Goal: Information Seeking & Learning: Learn about a topic

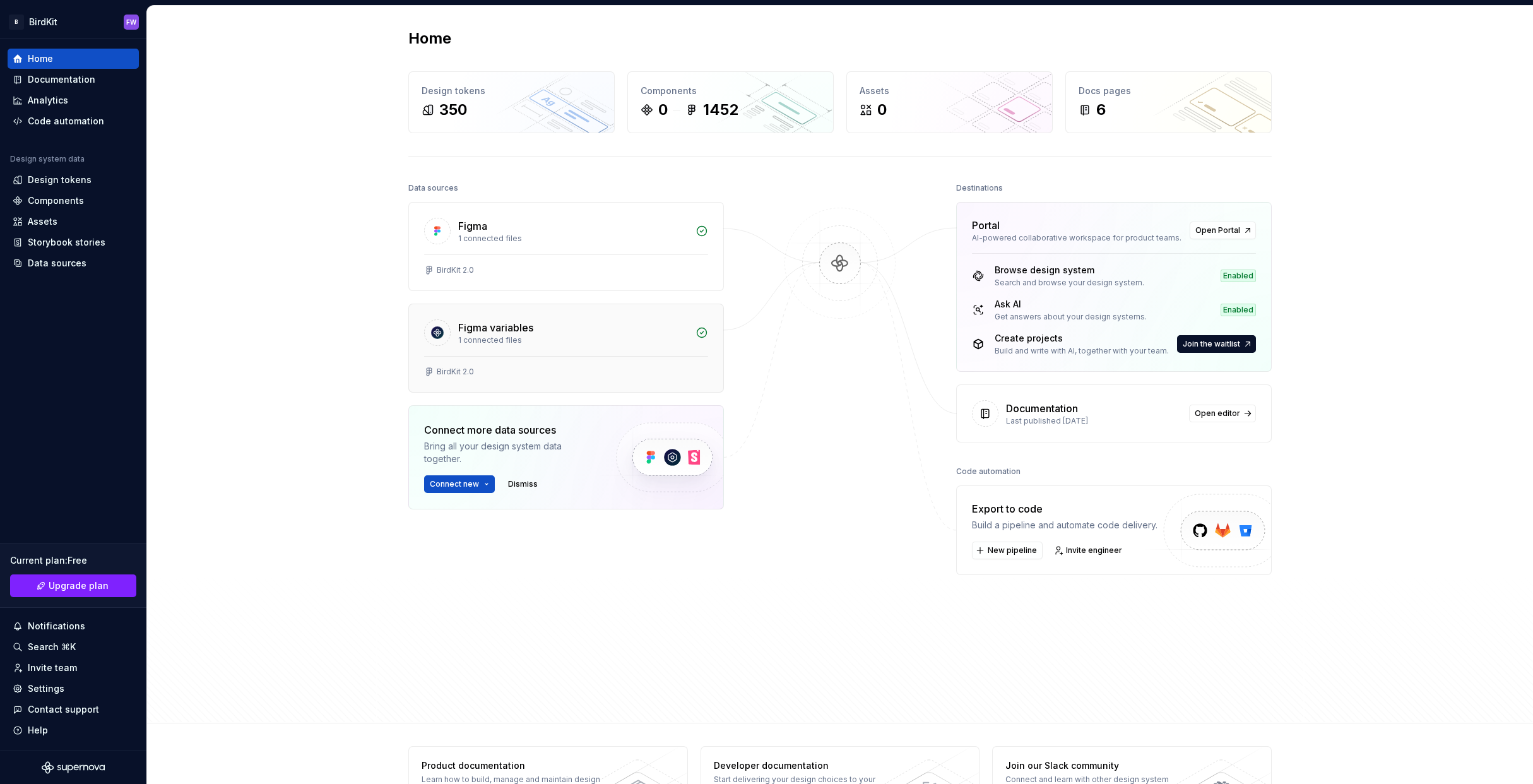
click at [496, 336] on div "1 connected files" at bounding box center [573, 340] width 229 height 10
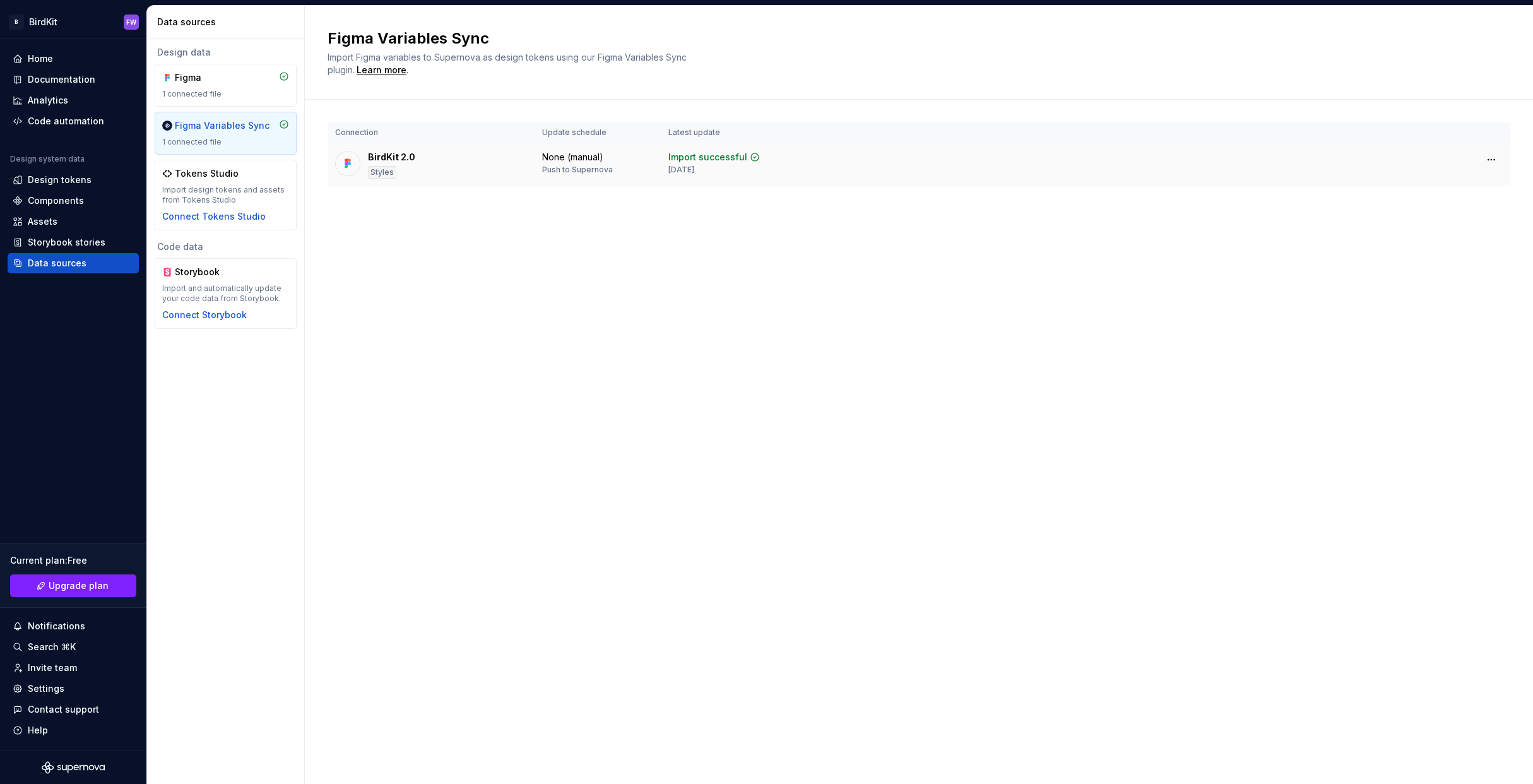
click at [429, 169] on div "BirdKit 2.0 Styles" at bounding box center [431, 164] width 192 height 28
click at [335, 155] on div at bounding box center [348, 164] width 25 height 28
click at [226, 92] on div "1 connected file" at bounding box center [226, 94] width 127 height 10
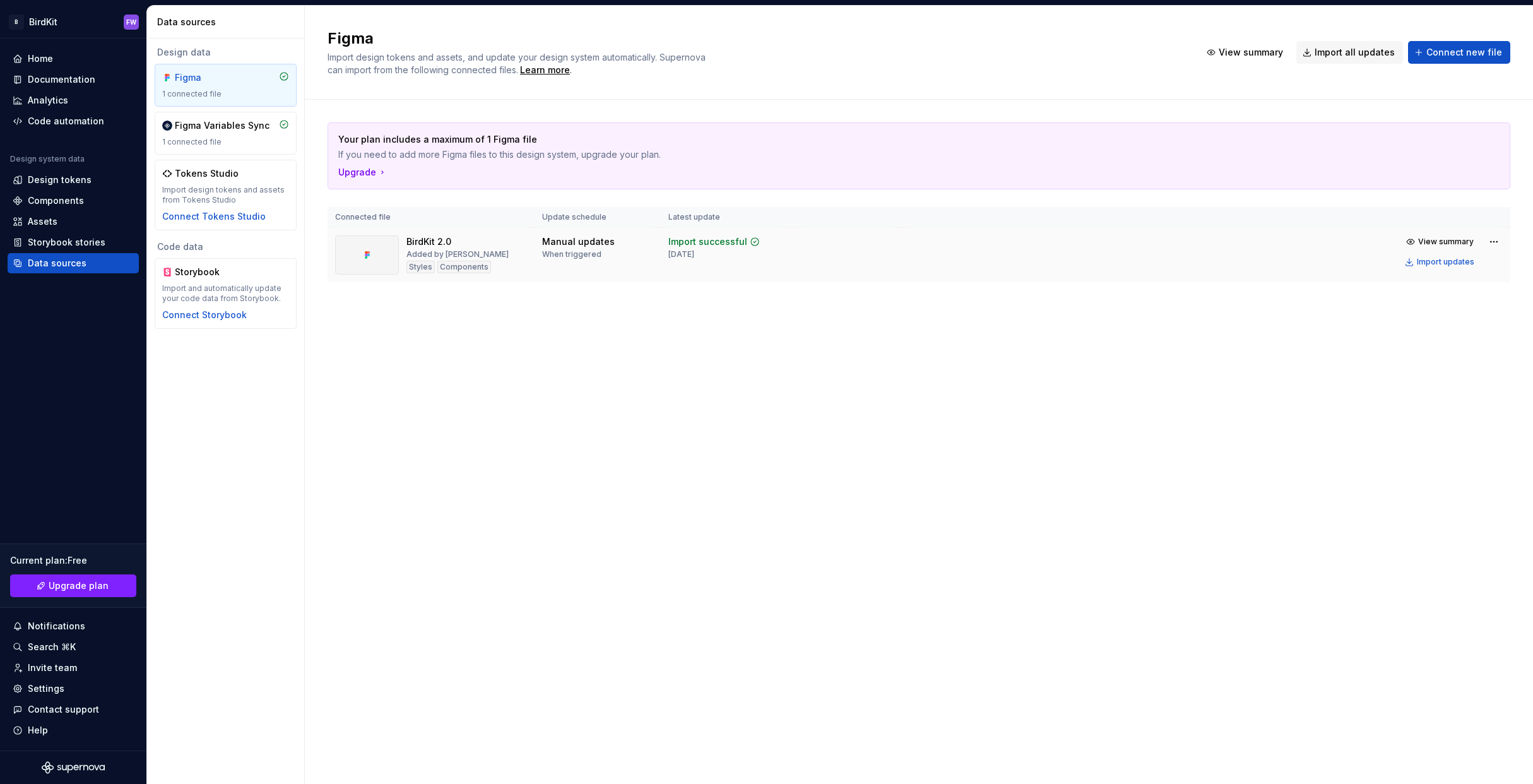
click at [424, 240] on div "BirdKit 2.0" at bounding box center [429, 241] width 45 height 13
click at [224, 139] on div "1 connected file" at bounding box center [226, 142] width 127 height 10
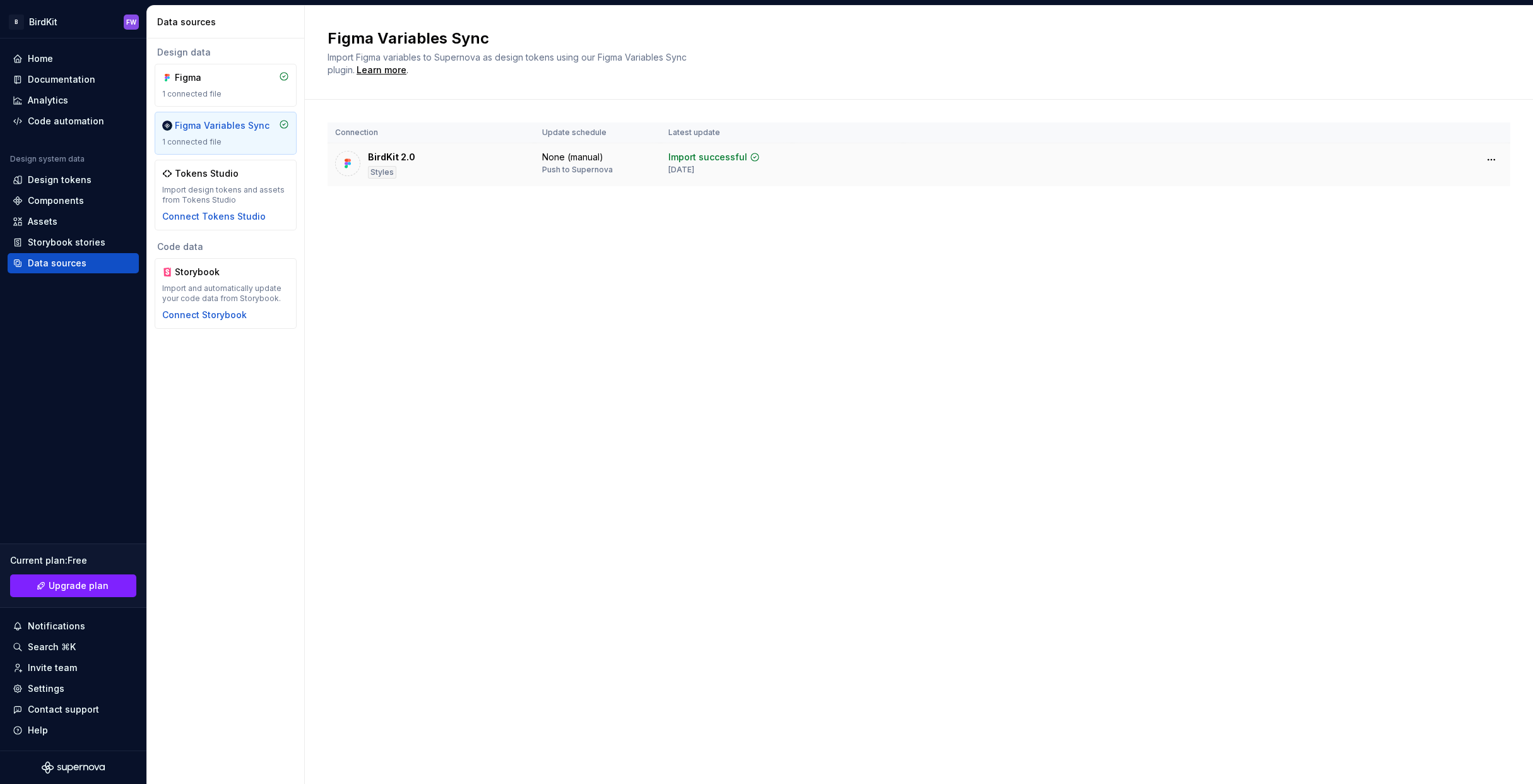
click at [351, 158] on img at bounding box center [348, 163] width 13 height 13
click at [52, 179] on div "Design tokens" at bounding box center [59, 179] width 64 height 13
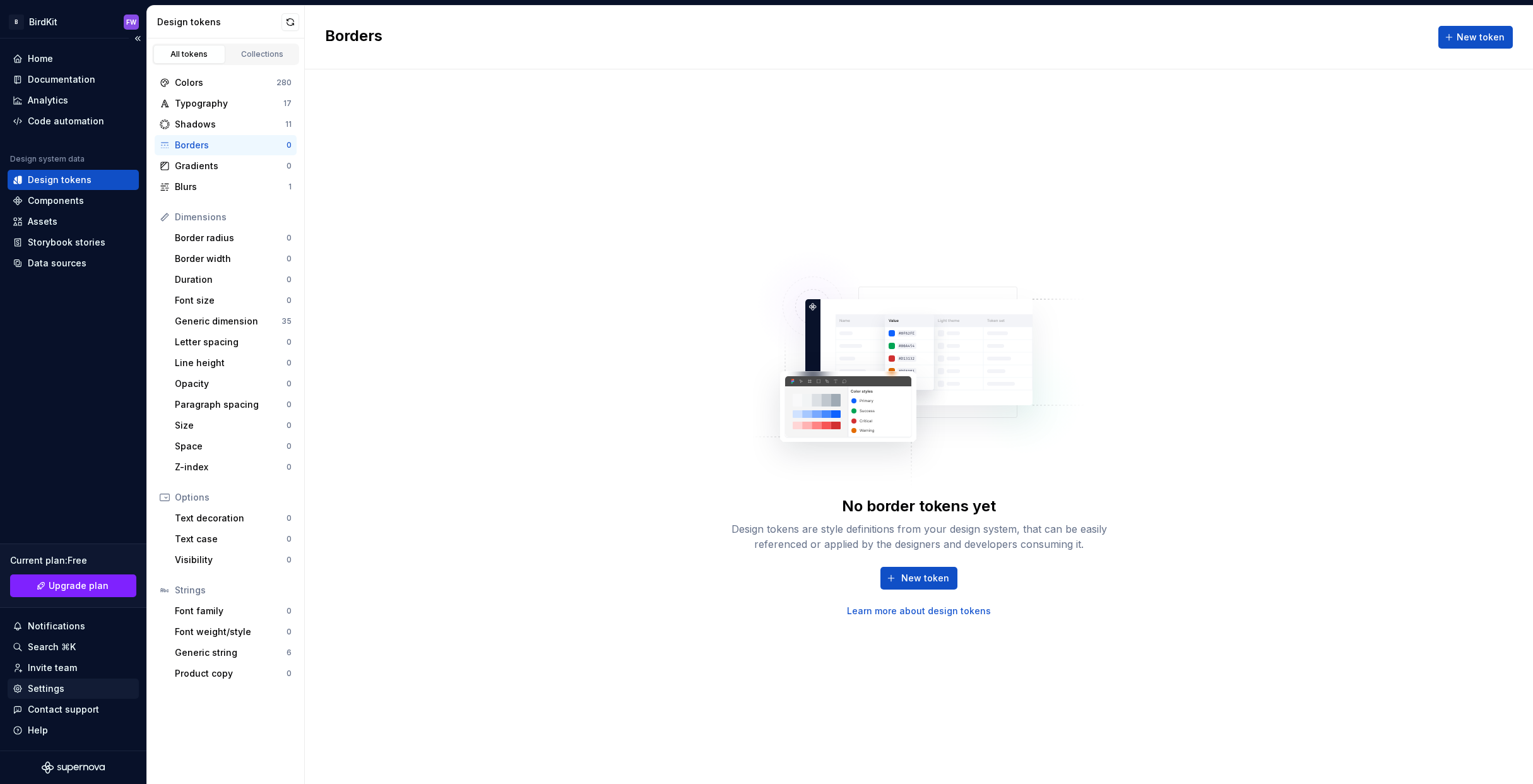
click at [62, 681] on div "Settings" at bounding box center [73, 688] width 132 height 20
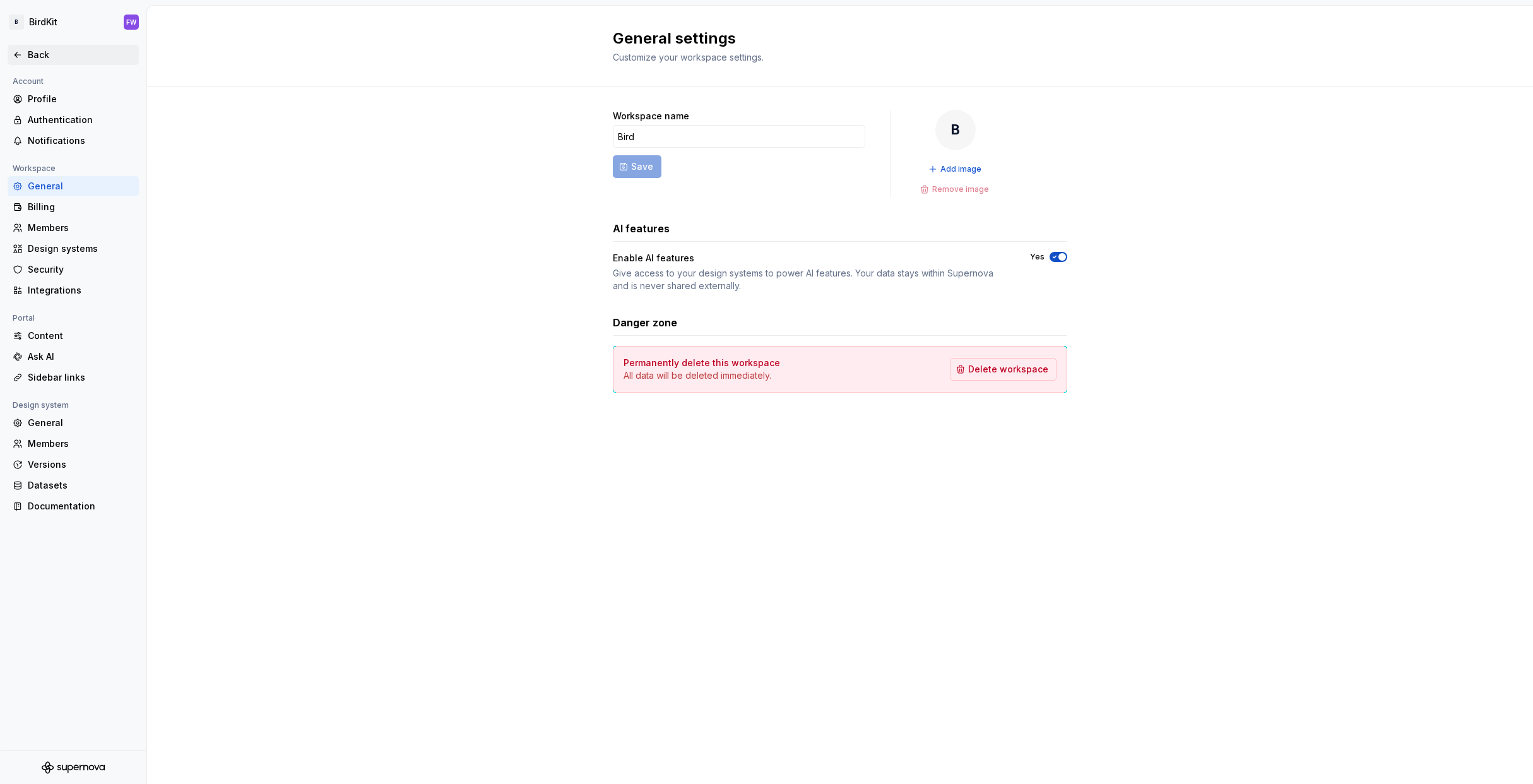
click at [15, 59] on icon at bounding box center [18, 55] width 10 height 10
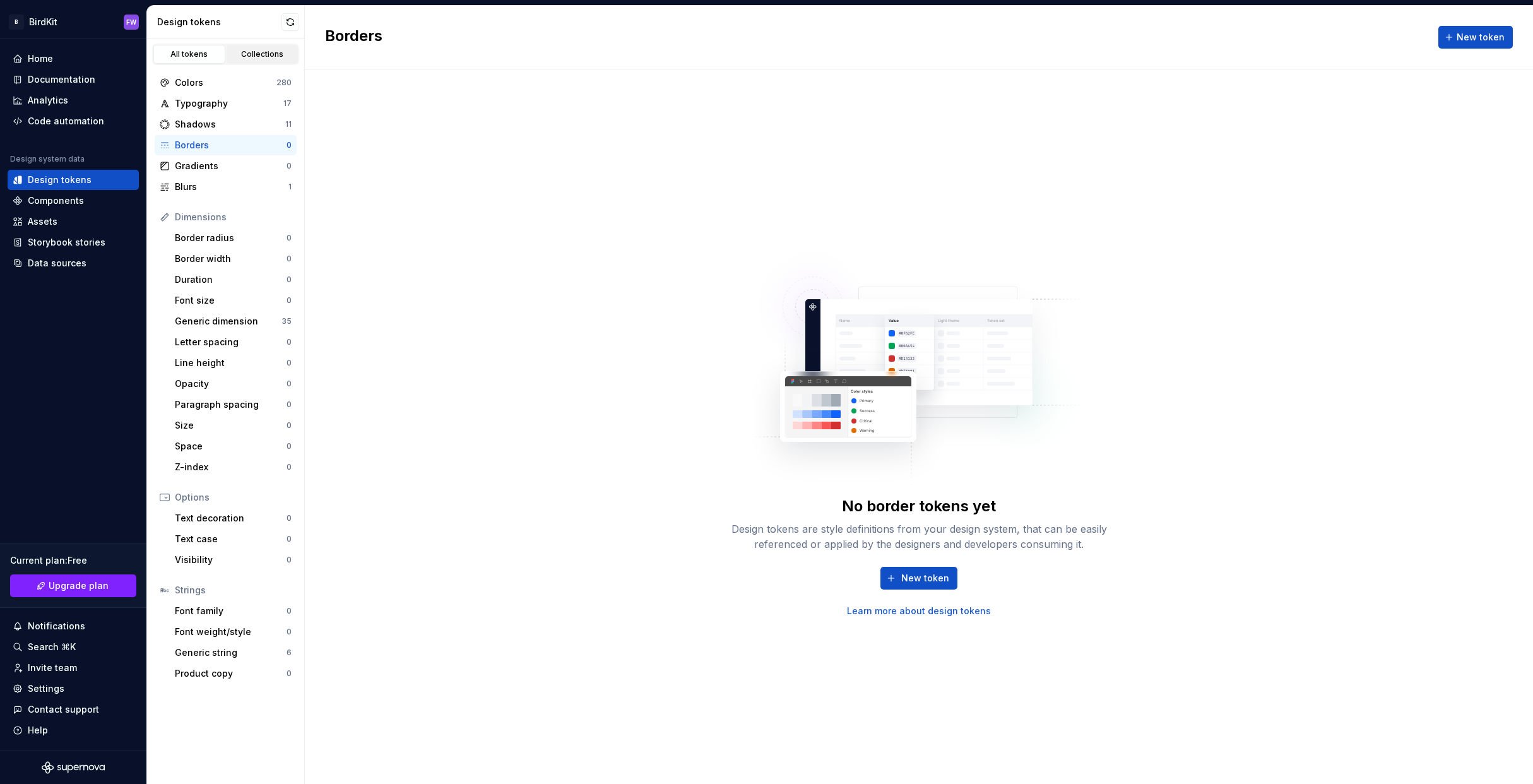
click at [242, 54] on div "Collections" at bounding box center [262, 55] width 63 height 10
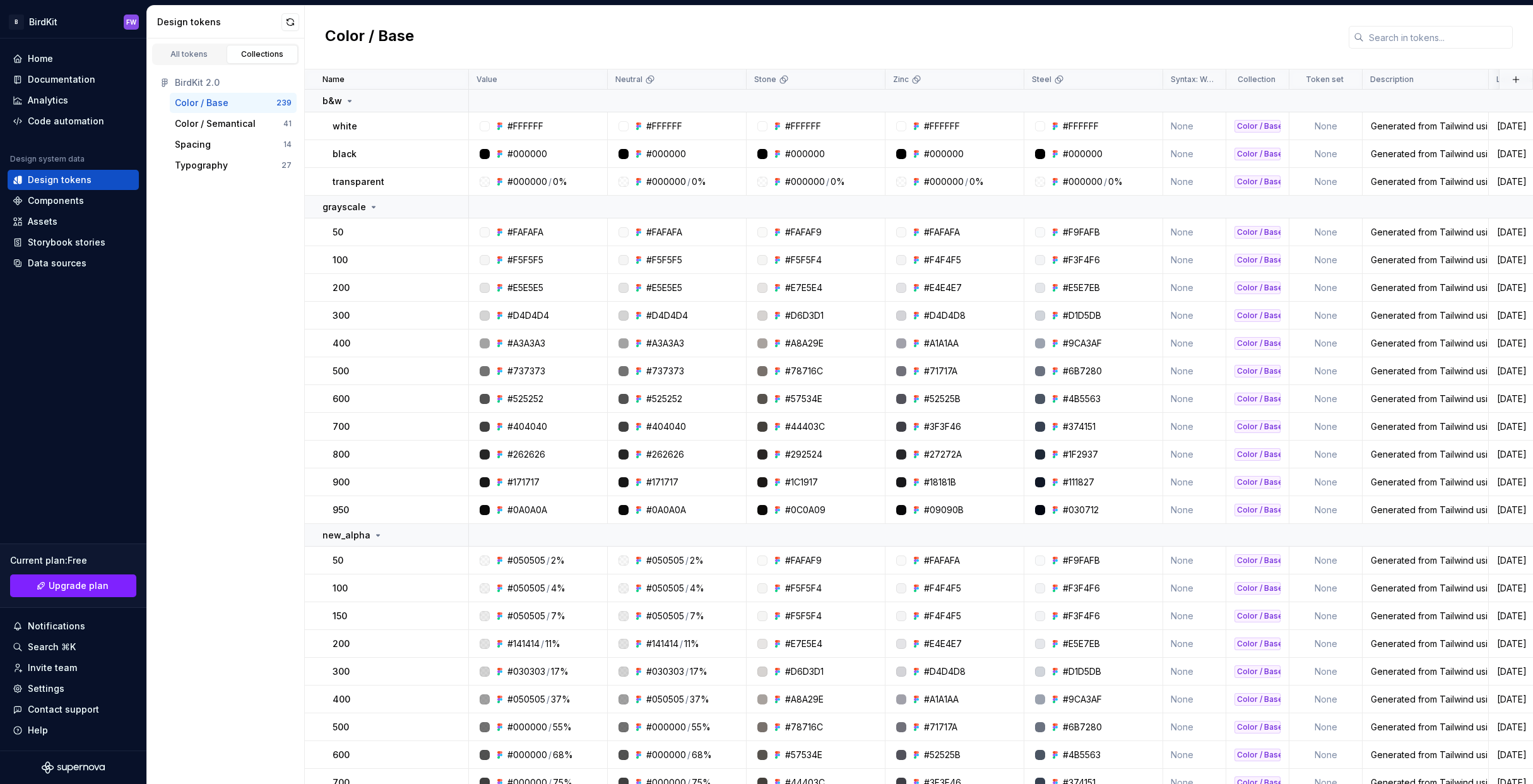
click at [216, 94] on div "Color / Base 239" at bounding box center [233, 102] width 127 height 20
click at [209, 149] on div "Spacing" at bounding box center [193, 144] width 36 height 13
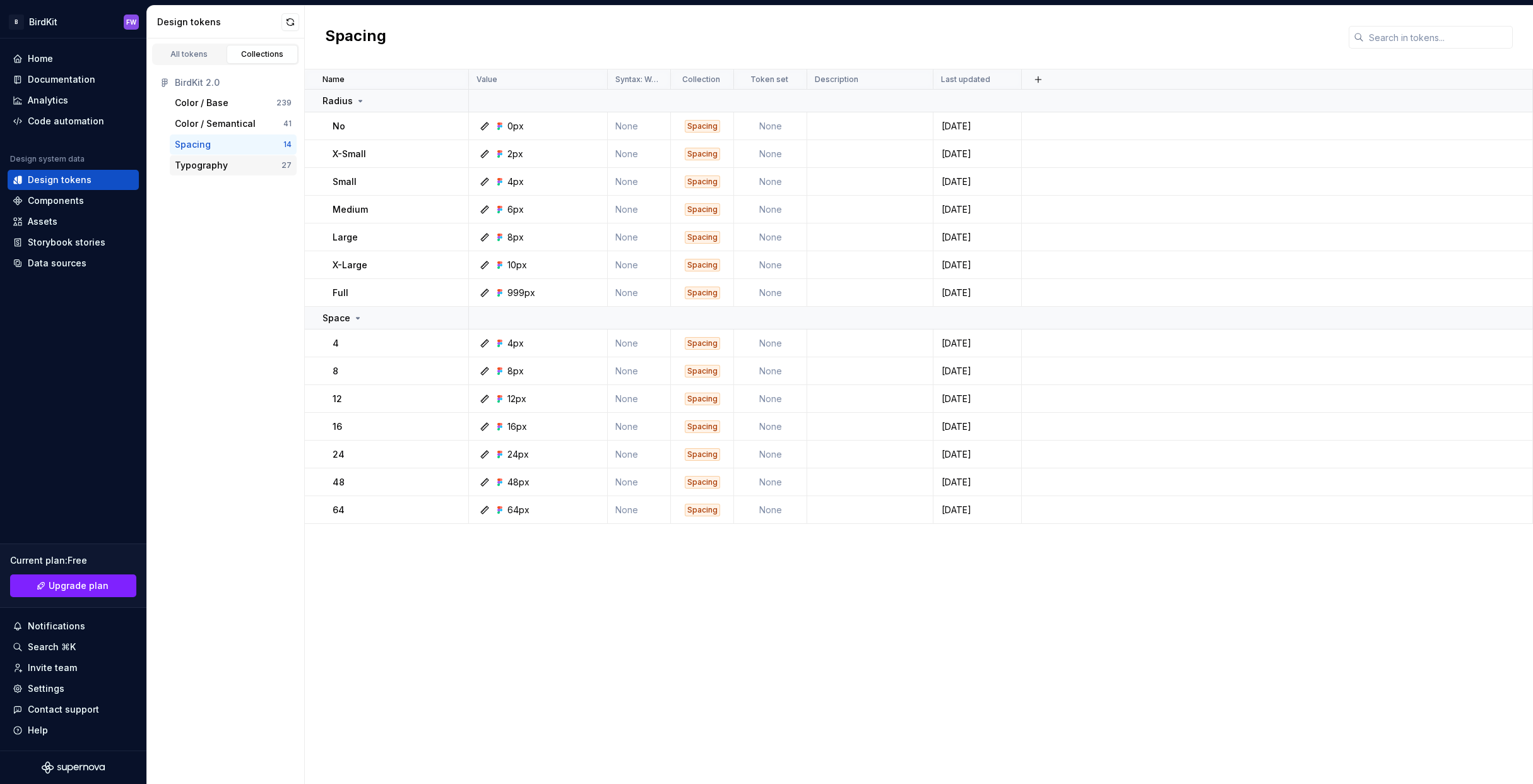
click at [208, 167] on div "Typography" at bounding box center [201, 165] width 53 height 13
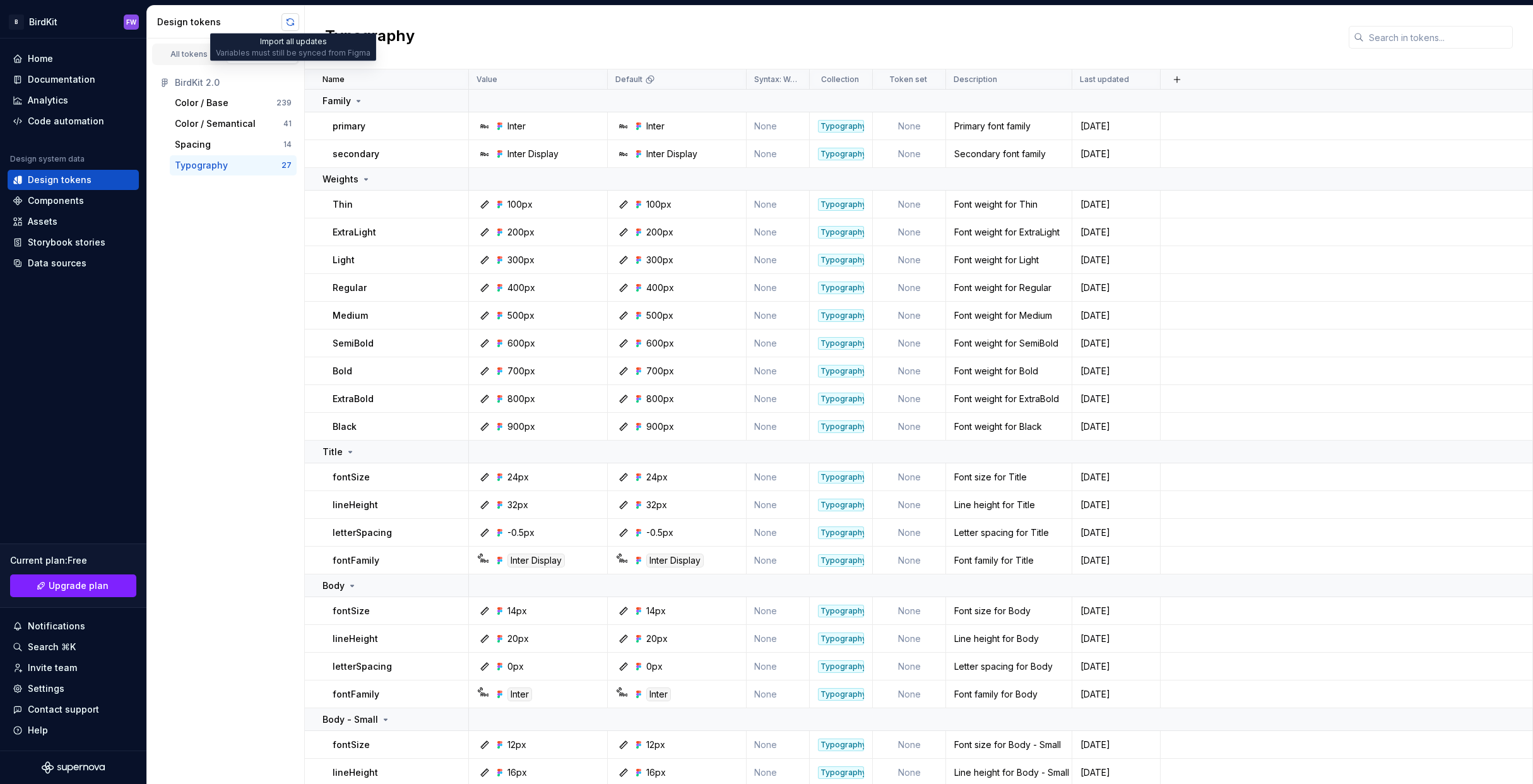
click at [289, 18] on button "button" at bounding box center [291, 22] width 18 height 18
